Goal: Task Accomplishment & Management: Use online tool/utility

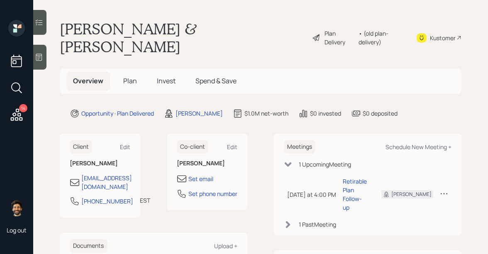
click at [134, 76] on span "Plan" at bounding box center [130, 80] width 14 height 9
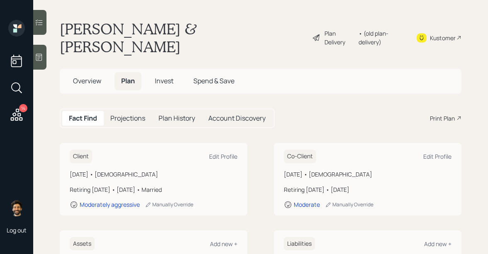
click at [444, 114] on div "Print Plan" at bounding box center [442, 118] width 25 height 9
